Goal: Transaction & Acquisition: Purchase product/service

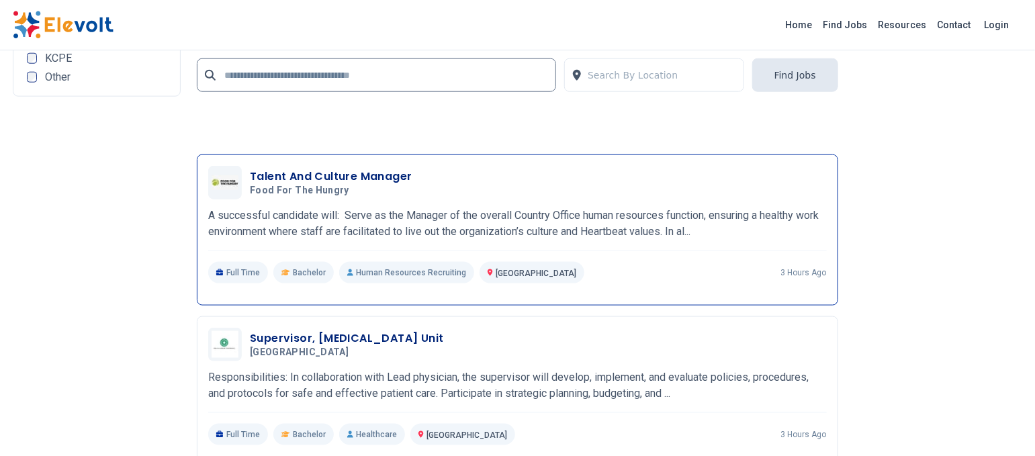
scroll to position [3043, 0]
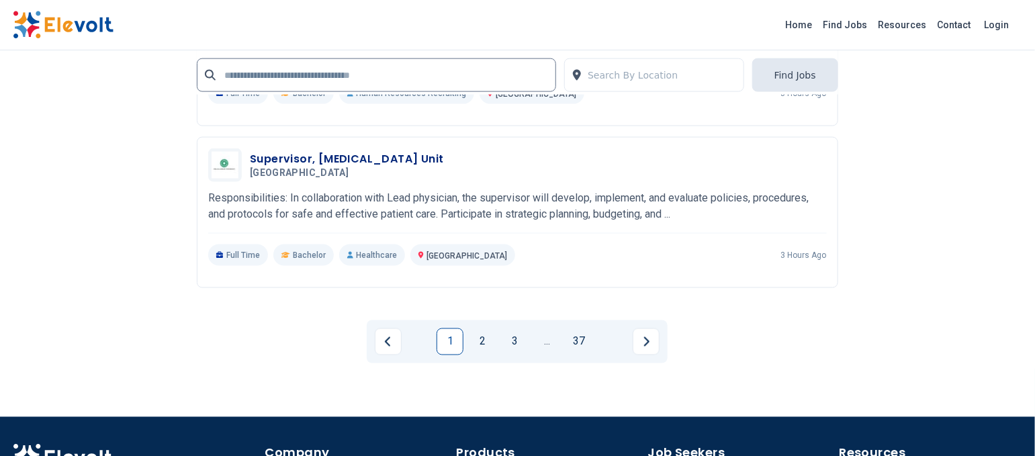
click at [481, 343] on link "2" at bounding box center [482, 341] width 27 height 27
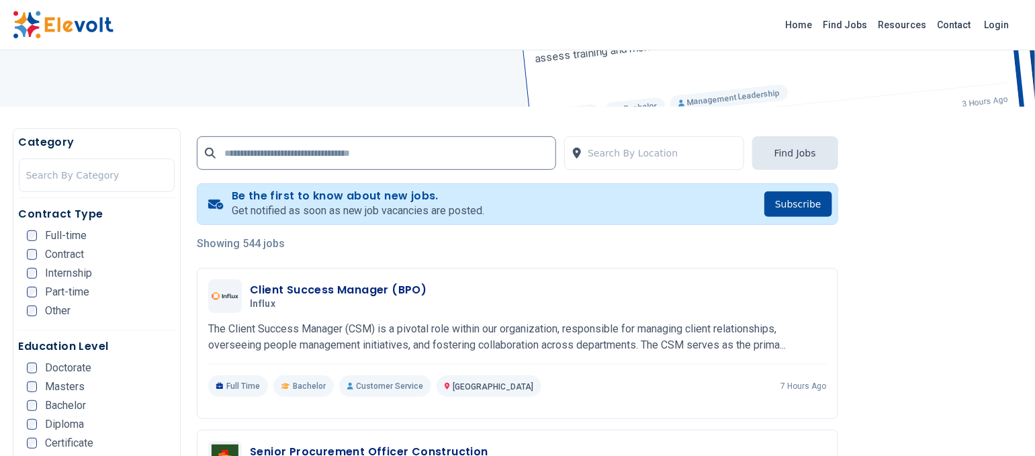
scroll to position [269, 0]
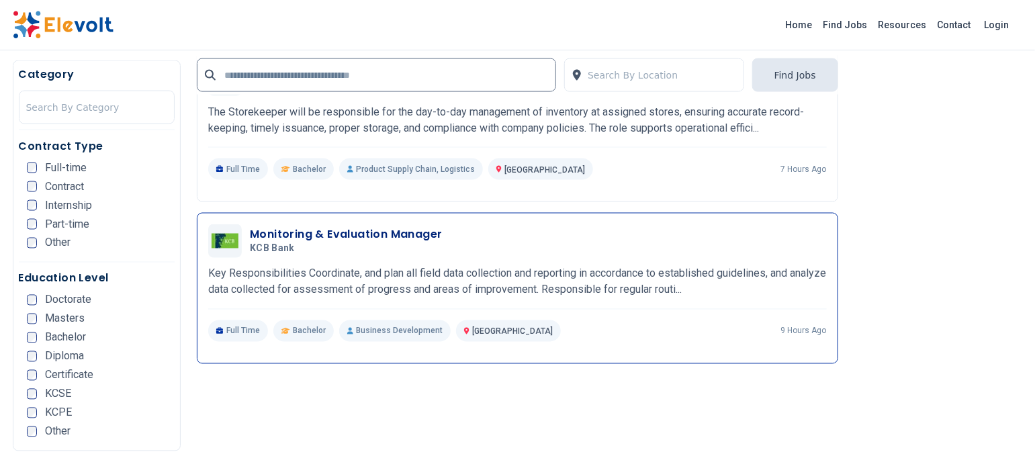
scroll to position [895, 0]
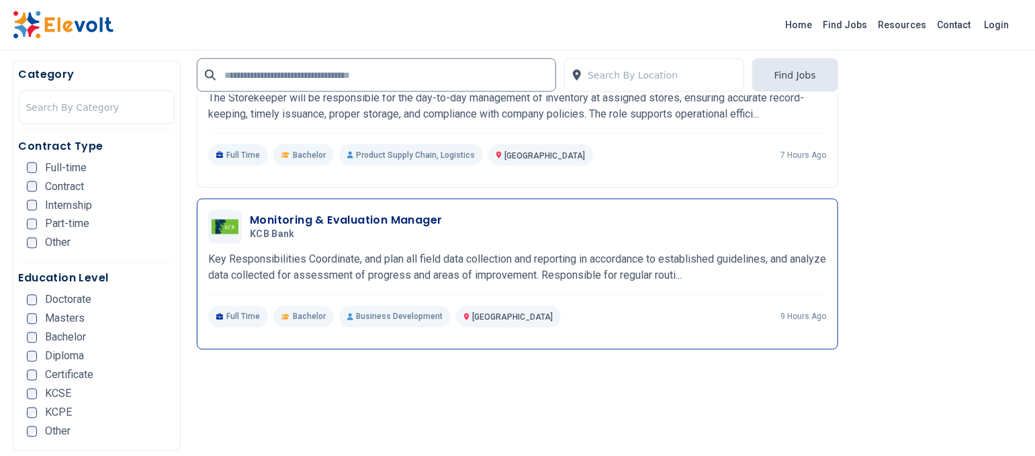
click at [309, 222] on h3 "Monitoring & Evaluation Manager" at bounding box center [346, 221] width 192 height 16
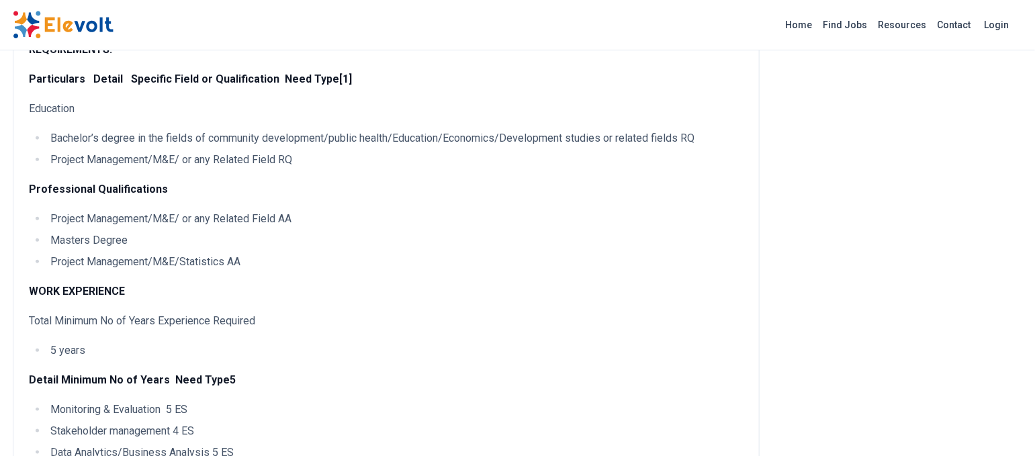
scroll to position [716, 0]
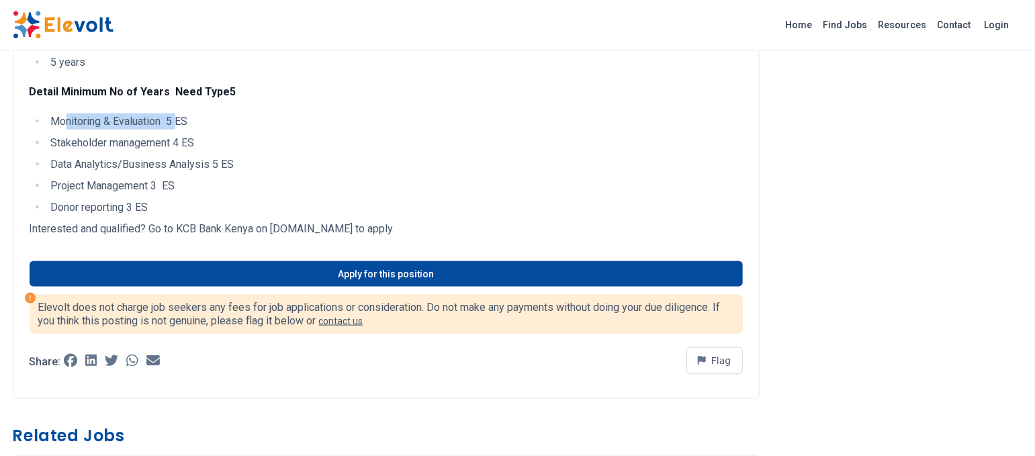
drag, startPoint x: 65, startPoint y: 136, endPoint x: 172, endPoint y: 149, distance: 107.6
click at [178, 130] on li "Monitoring & Evaluation 5 ES" at bounding box center [395, 121] width 696 height 16
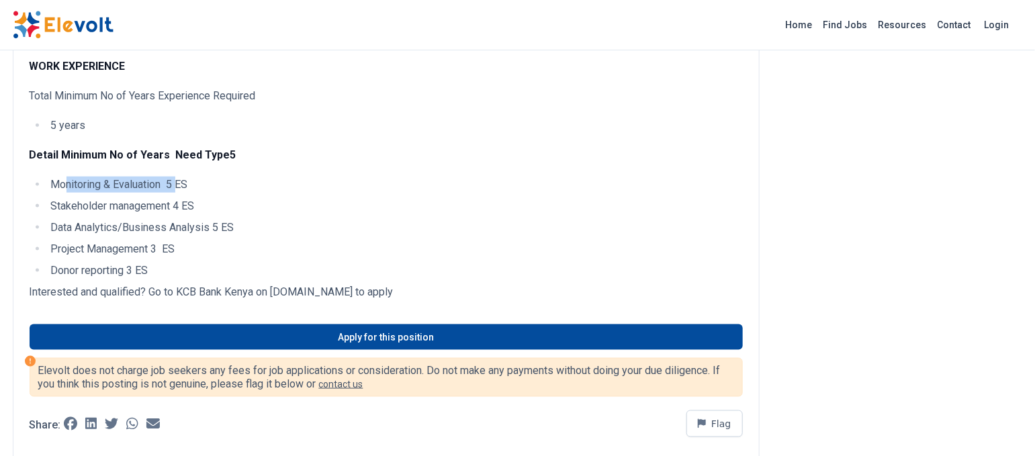
scroll to position [626, 0]
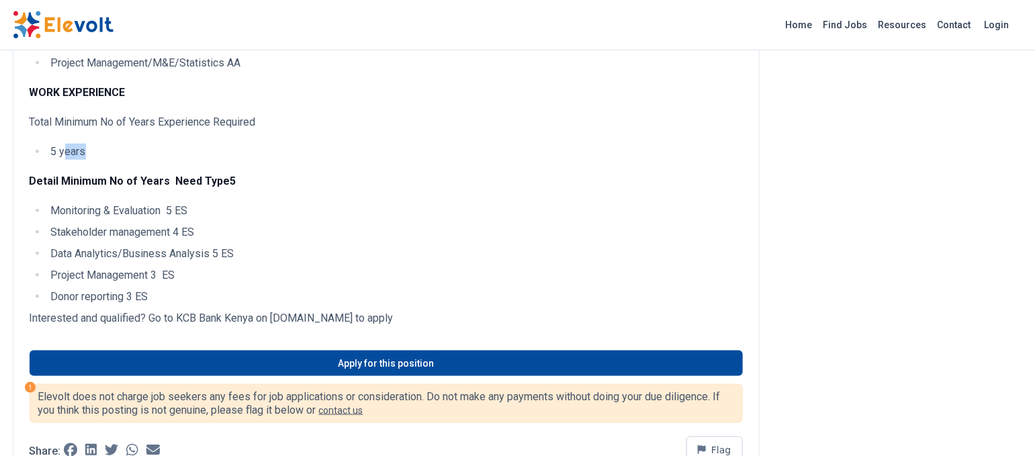
drag, startPoint x: 70, startPoint y: 163, endPoint x: 107, endPoint y: 162, distance: 37.6
click at [107, 160] on li "5 years" at bounding box center [395, 152] width 696 height 16
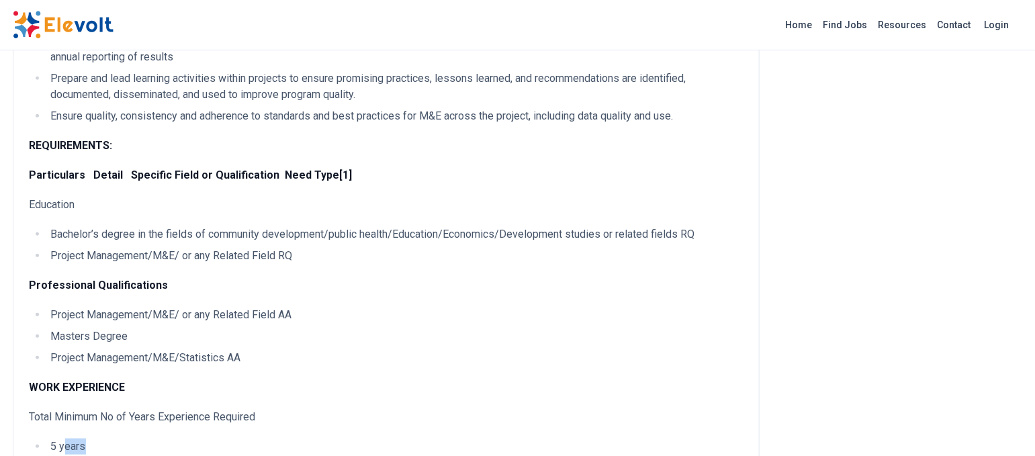
scroll to position [358, 0]
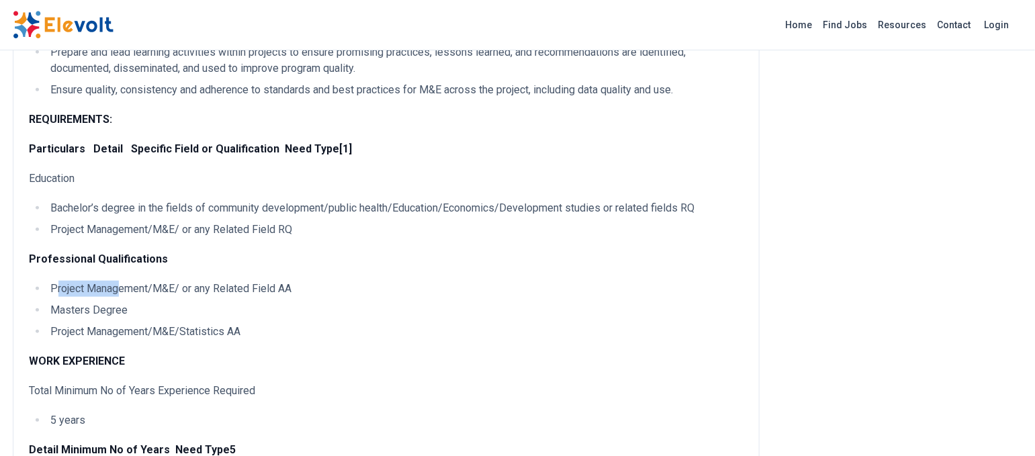
drag, startPoint x: 58, startPoint y: 306, endPoint x: 122, endPoint y: 306, distance: 64.4
click at [122, 297] on li "Project Management/M&E/ or any Related Field AA" at bounding box center [395, 289] width 696 height 16
drag, startPoint x: 58, startPoint y: 331, endPoint x: 115, endPoint y: 332, distance: 57.1
click at [115, 318] on li "Masters Degree" at bounding box center [395, 310] width 696 height 16
drag, startPoint x: 107, startPoint y: 354, endPoint x: 197, endPoint y: 336, distance: 91.8
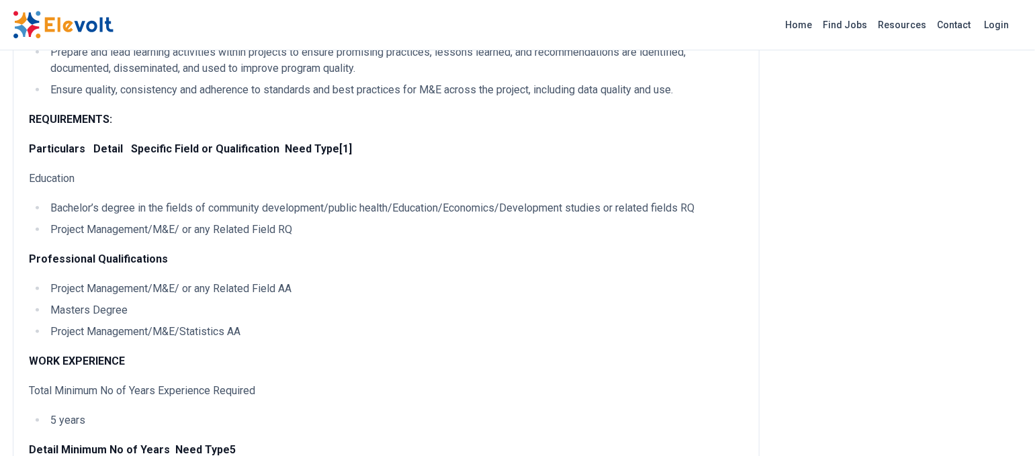
click at [117, 340] on li "Project Management/M&E/Statistics AA" at bounding box center [395, 332] width 696 height 16
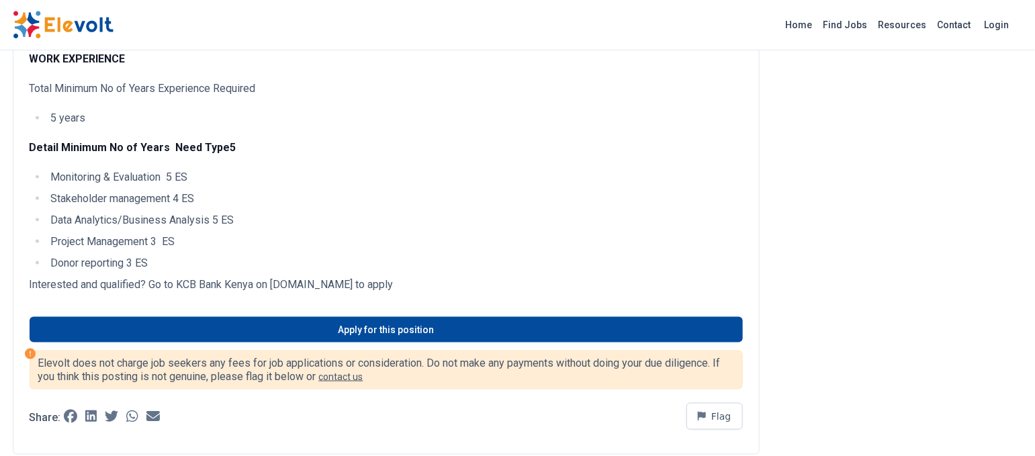
scroll to position [716, 0]
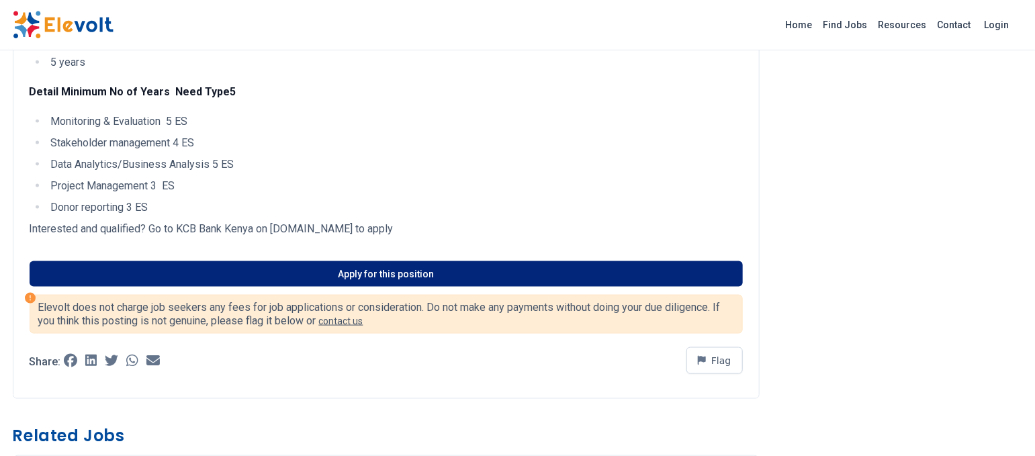
click at [401, 287] on link "Apply for this position" at bounding box center [386, 274] width 713 height 26
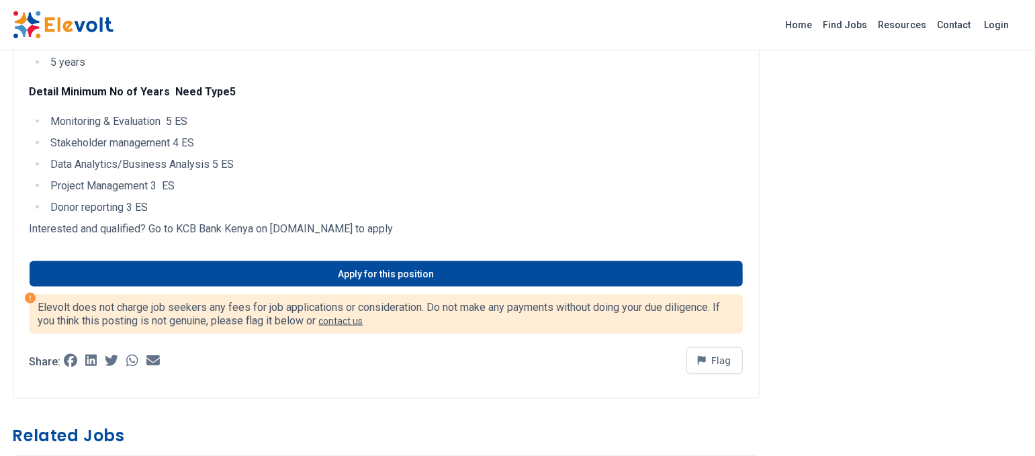
click at [204, 216] on li "Donor reporting 3 ES" at bounding box center [395, 207] width 696 height 16
click at [173, 214] on ul "Monitoring & Evaluation 5 ES Stakeholder management 4 ES Data Analytics/Busines…" at bounding box center [386, 164] width 713 height 102
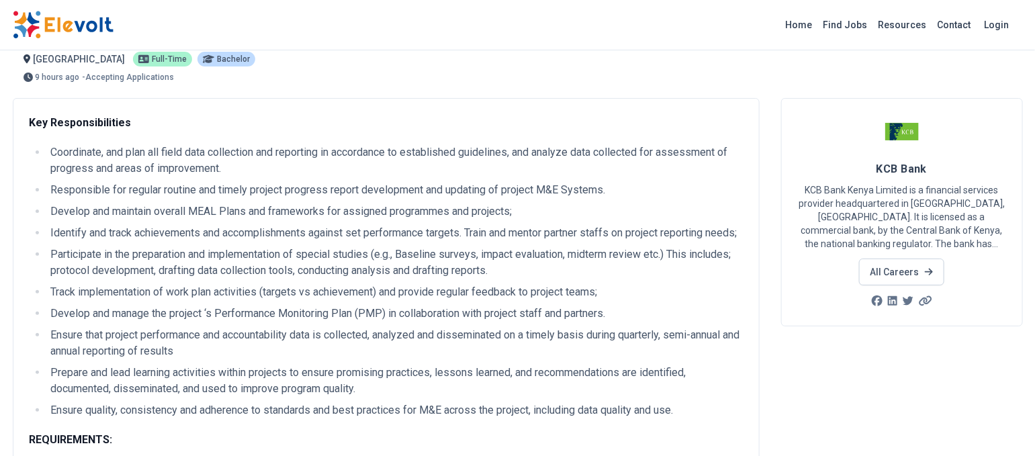
scroll to position [0, 0]
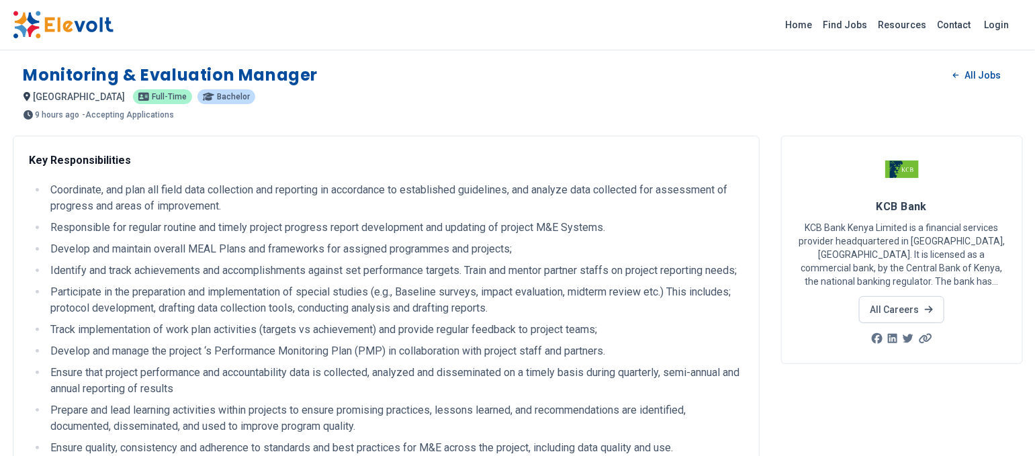
drag, startPoint x: 433, startPoint y: 244, endPoint x: 19, endPoint y: 73, distance: 447.9
copy div "Monitoring & Evaluation Manager All Jobs nairobi KE Full-time Bachelor 9 hours …"
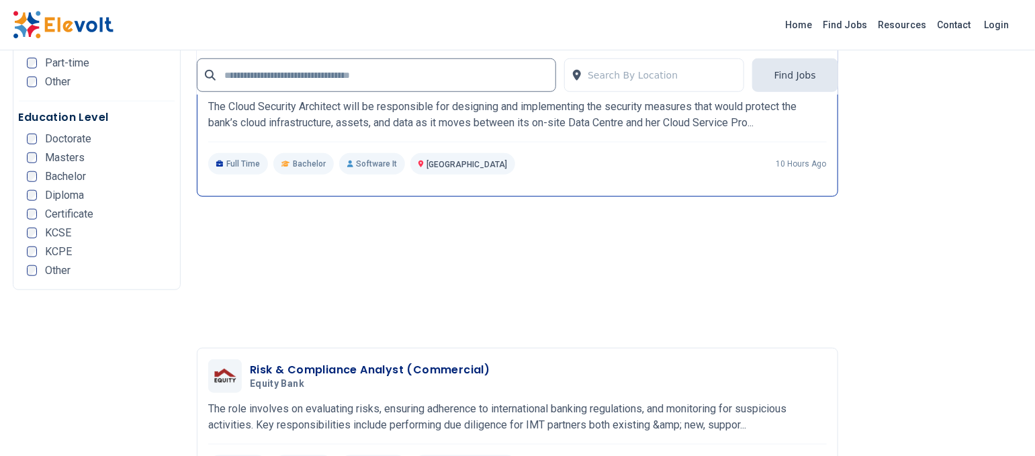
scroll to position [2775, 0]
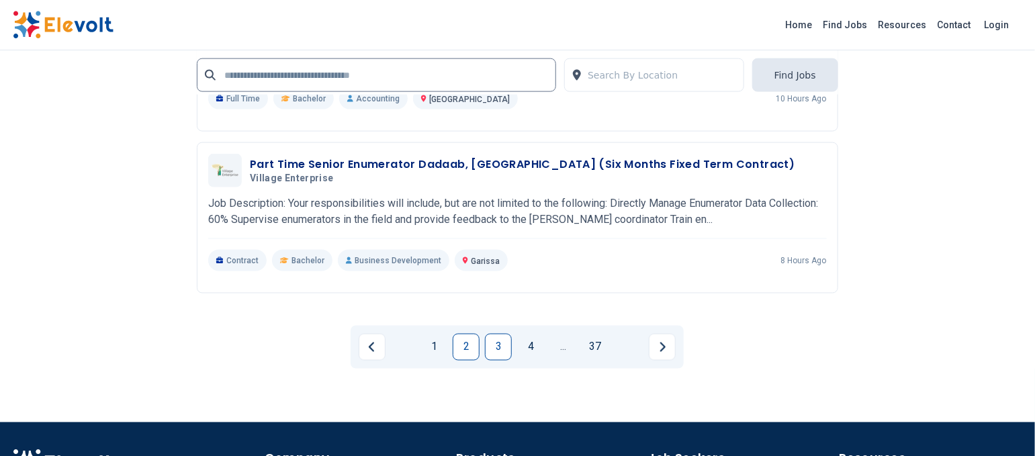
click at [500, 342] on link "3" at bounding box center [498, 347] width 27 height 27
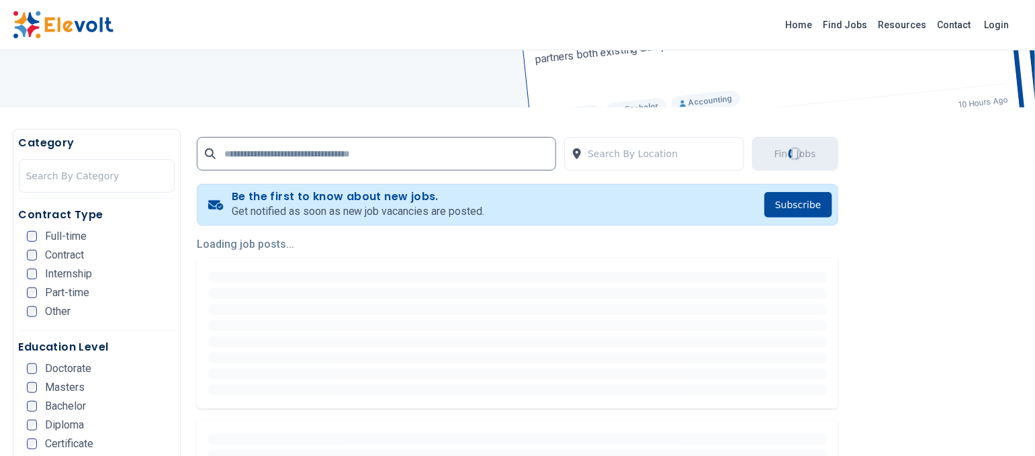
scroll to position [179, 0]
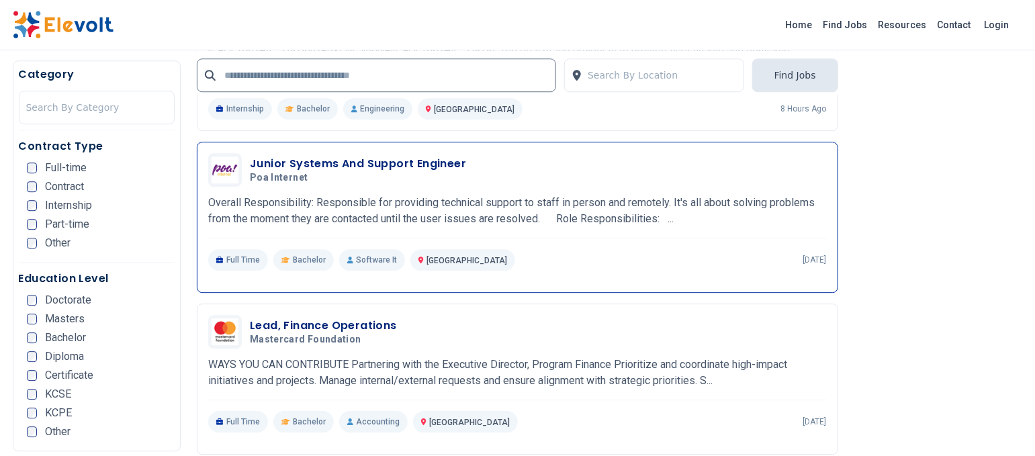
scroll to position [1605, 0]
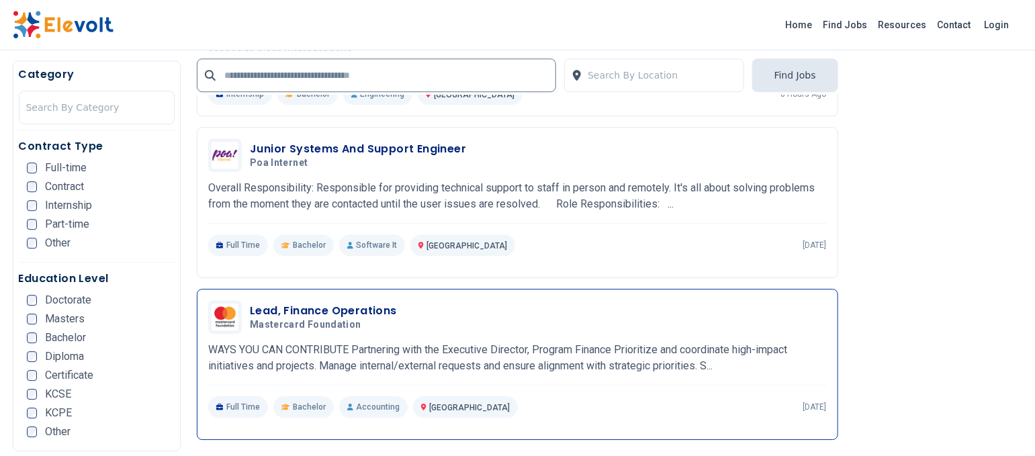
click at [320, 303] on h3 "Lead, Finance Operations" at bounding box center [323, 311] width 147 height 16
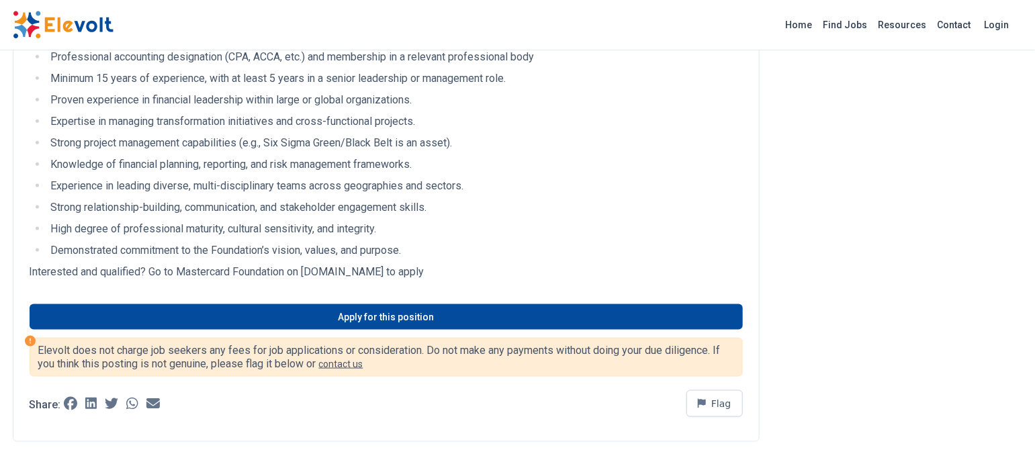
scroll to position [716, 0]
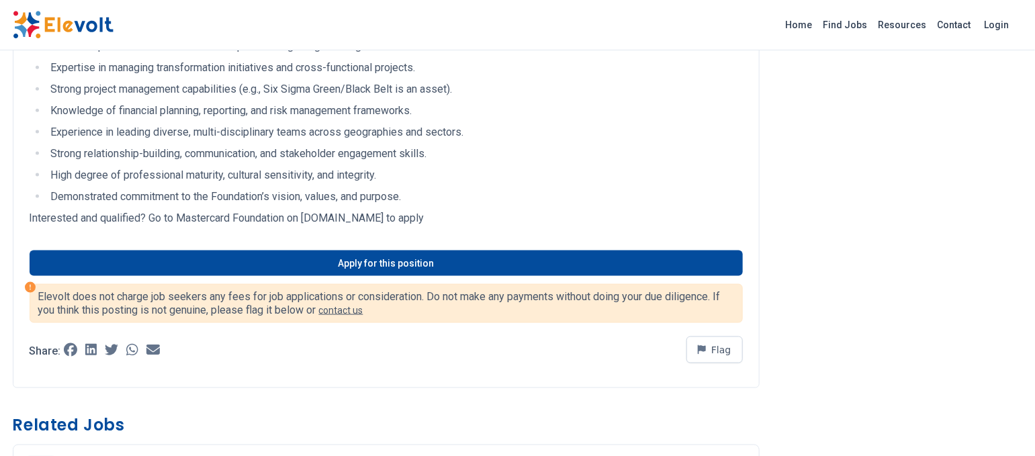
click at [373, 246] on div "Apply for this position" at bounding box center [386, 255] width 713 height 42
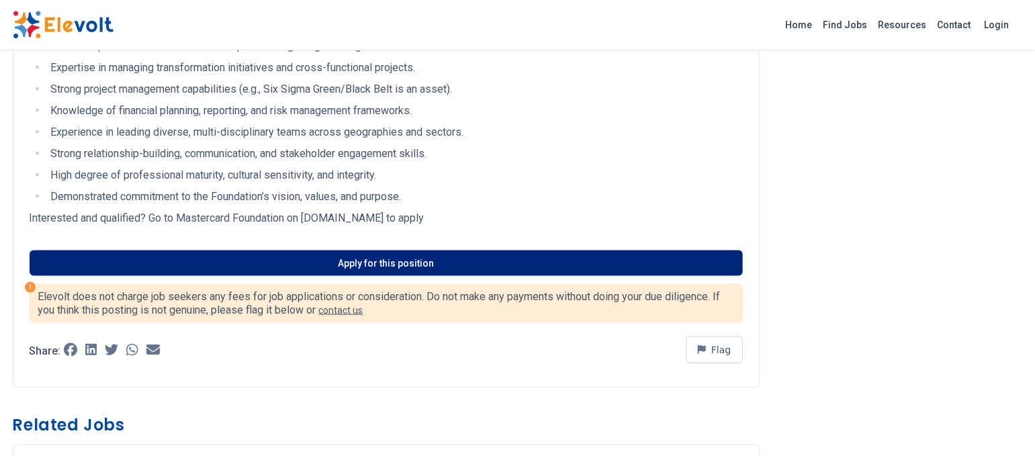
click at [362, 267] on link "Apply for this position" at bounding box center [386, 263] width 713 height 26
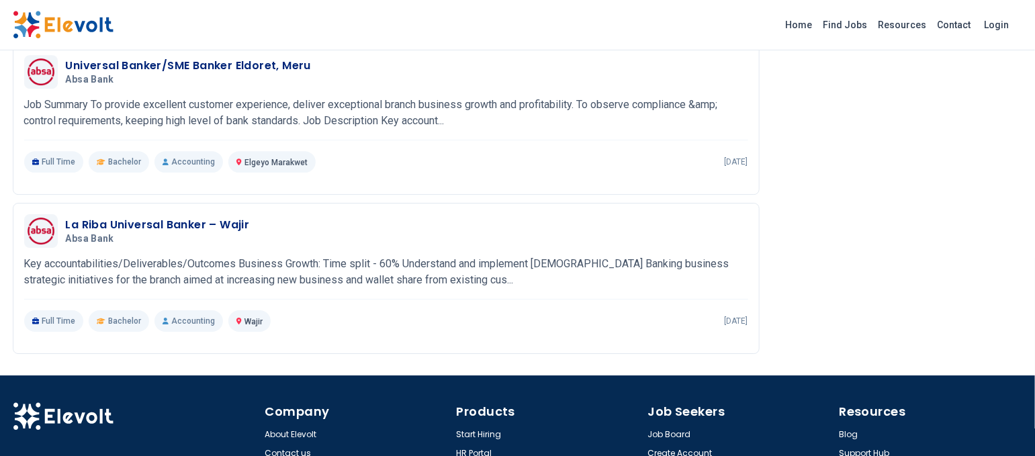
scroll to position [1253, 0]
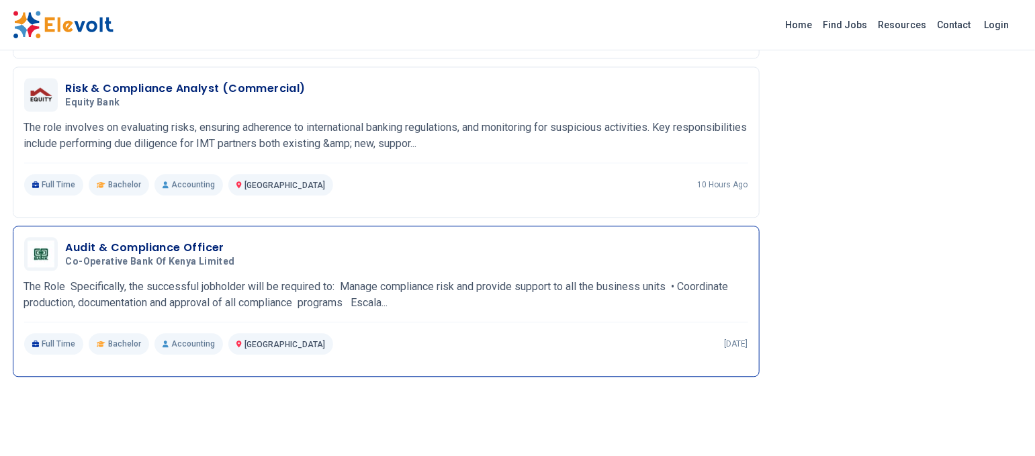
click at [134, 248] on h3 "Audit & Compliance Officer" at bounding box center [153, 248] width 175 height 16
